Goal: Transaction & Acquisition: Download file/media

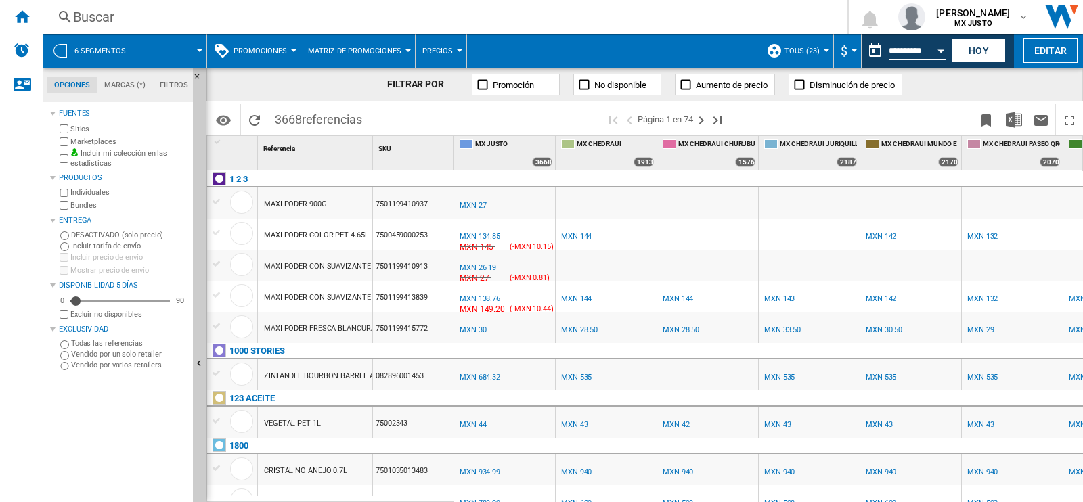
click at [203, 45] on md-menu "6 segmentos" at bounding box center [125, 51] width 164 height 34
click at [115, 53] on span "6 segmentos" at bounding box center [99, 51] width 51 height 9
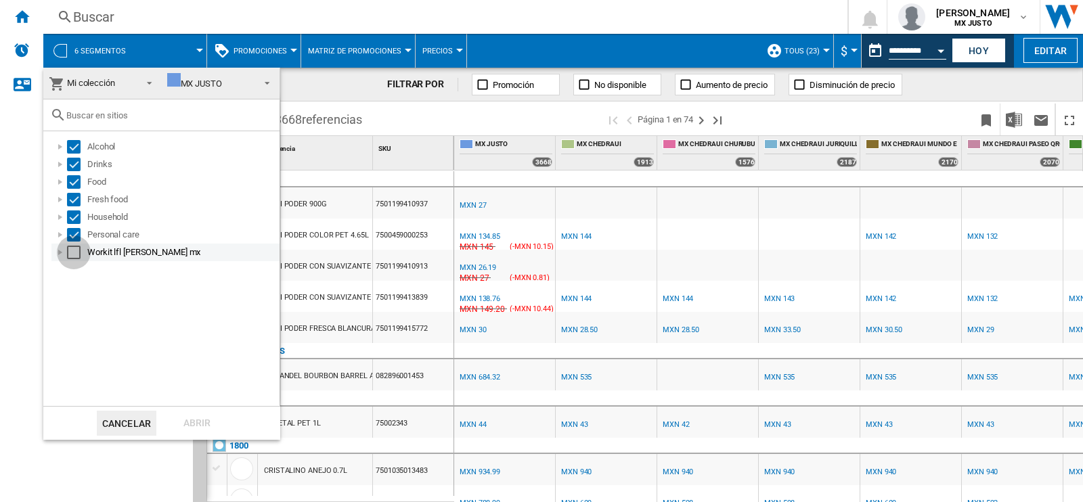
click at [67, 251] on div "Select" at bounding box center [74, 253] width 14 height 14
click at [188, 424] on div "Abrir" at bounding box center [197, 423] width 60 height 25
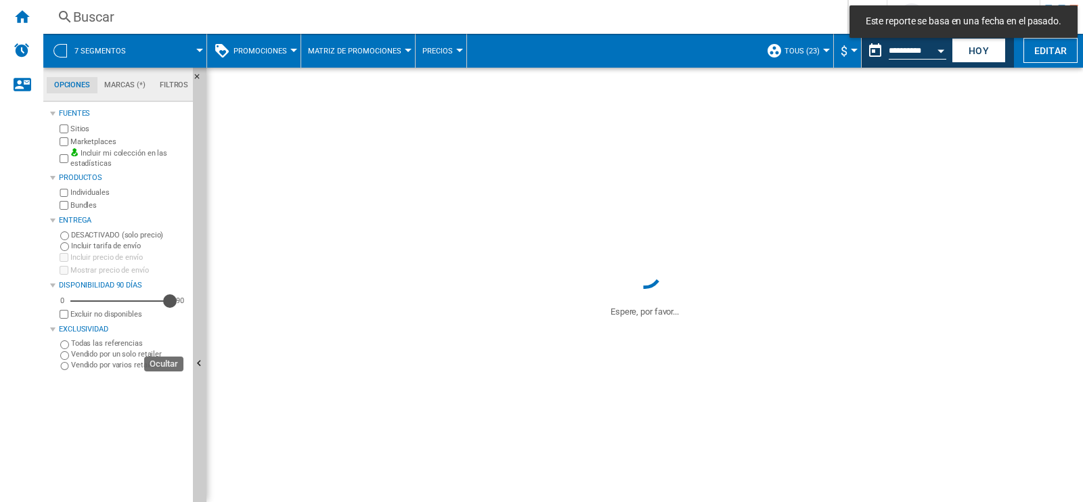
drag, startPoint x: 79, startPoint y: 300, endPoint x: 208, endPoint y: 305, distance: 130.1
click at [208, 305] on div "Opciones Marcas (*) Filtros Opciones Marcas (*) Filtros [PERSON_NAME] Sitios Ma…" at bounding box center [563, 285] width 1040 height 435
click at [985, 58] on button "Hoy" at bounding box center [979, 50] width 54 height 25
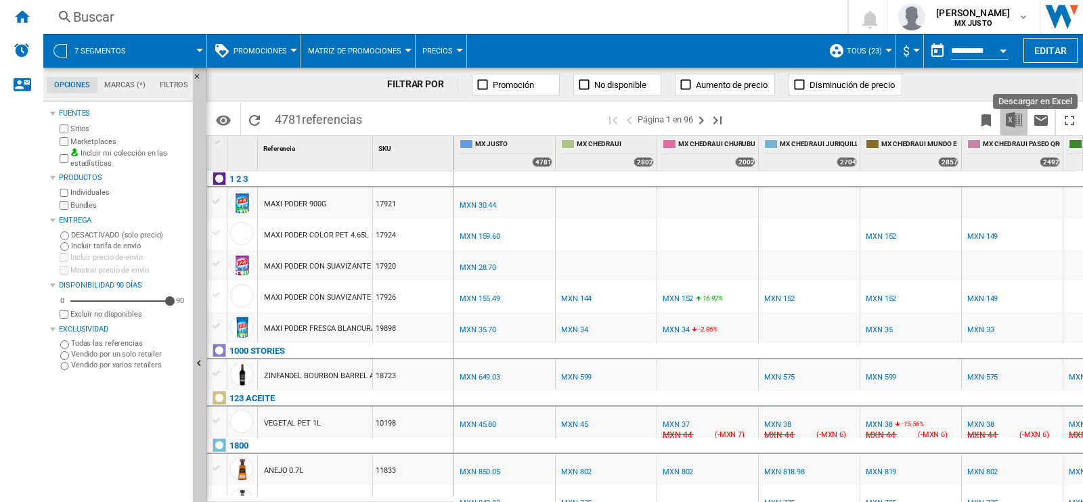
click at [1013, 129] on button "Descargar en Excel" at bounding box center [1013, 120] width 27 height 32
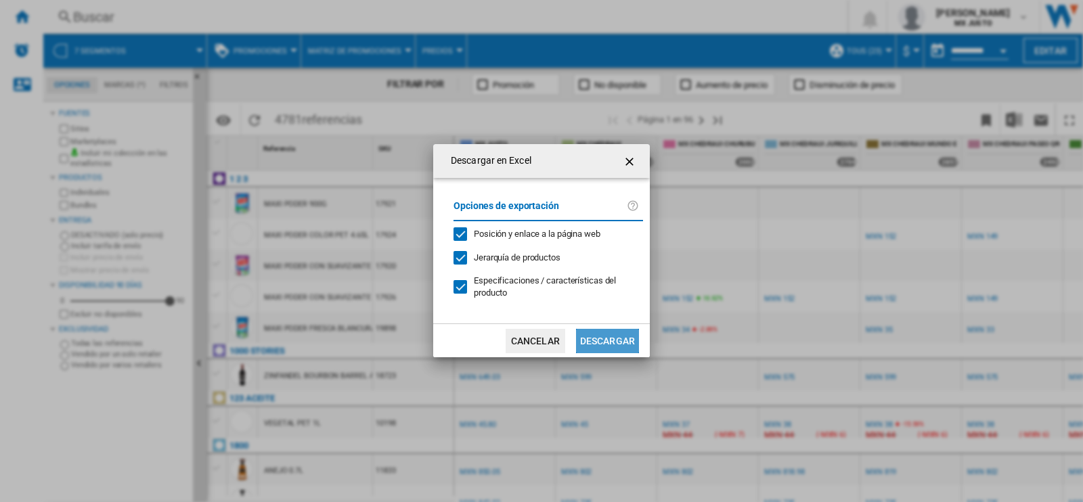
click at [635, 333] on button "Descargar" at bounding box center [607, 341] width 63 height 24
